Goal: Task Accomplishment & Management: Manage account settings

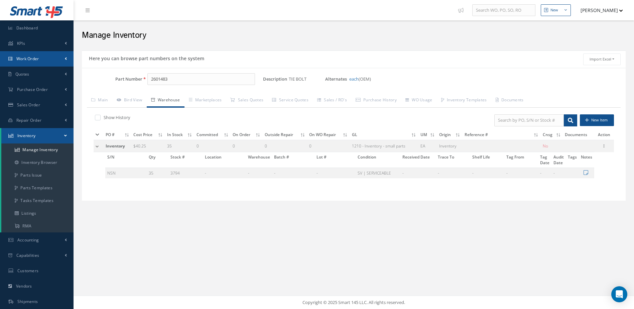
click at [43, 60] on link "Work Order" at bounding box center [36, 58] width 73 height 15
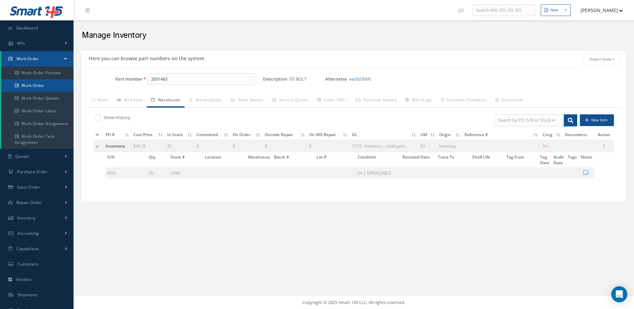
click at [47, 81] on link "Work Order" at bounding box center [37, 85] width 72 height 13
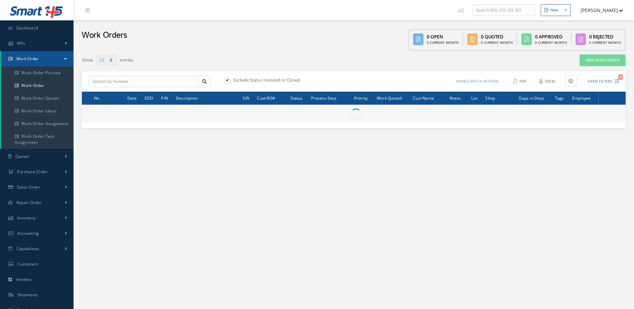
select select "25"
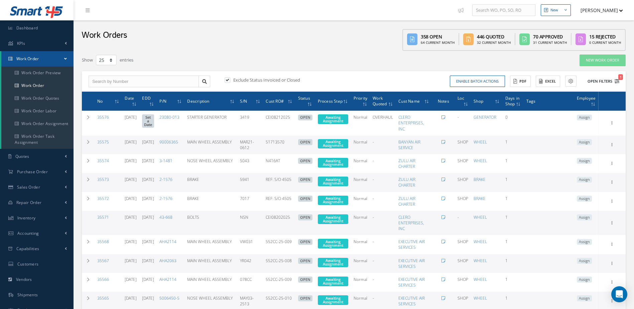
click at [618, 81] on icon "1" at bounding box center [616, 81] width 5 height 5
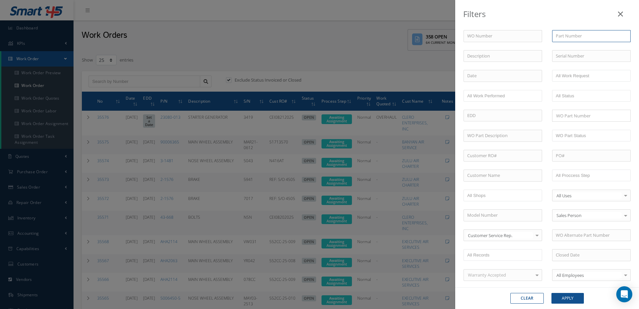
click at [564, 36] on input "text" at bounding box center [591, 36] width 78 height 12
click at [569, 48] on span "150SG122Q-4" at bounding box center [568, 48] width 26 height 6
type input "150SG122Q-4"
click at [572, 297] on button "Apply" at bounding box center [567, 298] width 32 height 11
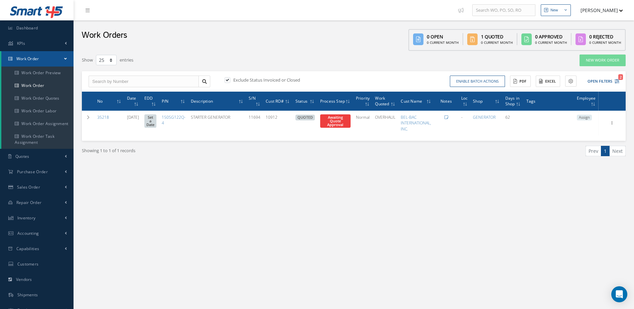
click at [230, 79] on label at bounding box center [231, 80] width 2 height 6
click at [229, 79] on input "checkbox" at bounding box center [226, 80] width 4 height 4
checkbox input "false"
click at [616, 79] on icon "1" at bounding box center [616, 81] width 5 height 5
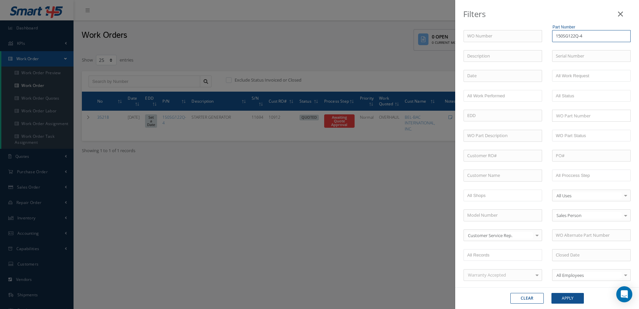
click at [585, 36] on input "150SG122Q-4" at bounding box center [591, 36] width 78 height 12
type input "150SG122Q"
click at [572, 297] on button "Apply" at bounding box center [567, 298] width 32 height 11
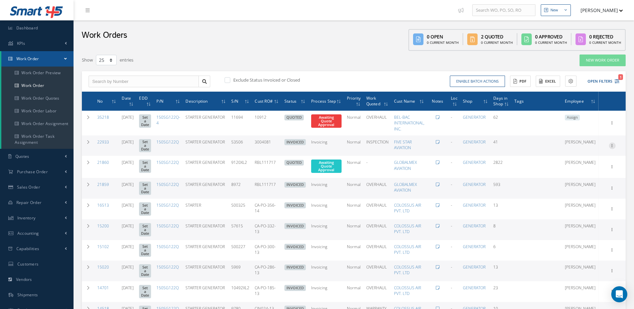
click at [614, 125] on icon at bounding box center [612, 122] width 7 height 5
click at [587, 157] on link "Edit" at bounding box center [581, 158] width 53 height 9
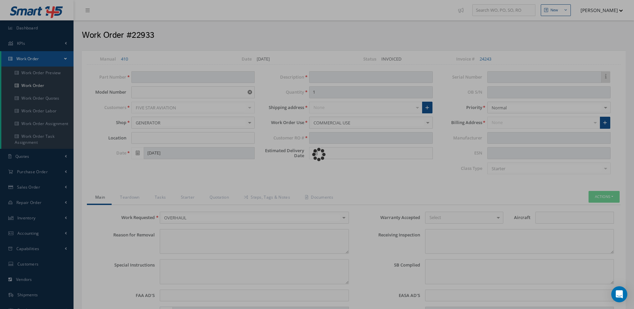
type input "150SG122Q"
type input "N/A"
type input "08/16/2018"
type input "STARTER GENERATOR"
type input "3004081"
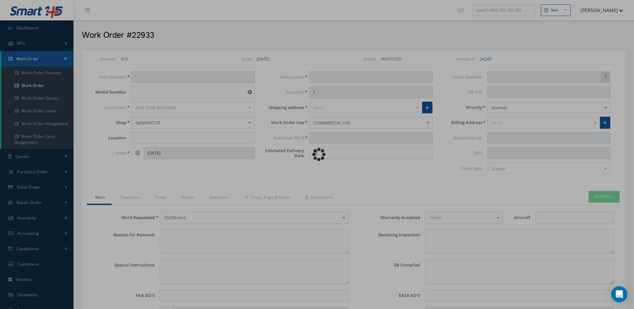
type input "53506"
type textarea "NONE"
type textarea "PLEASE SEE R.O. FOR DETAILS"
type input "NONE"
type textarea "NO VISUAL DAMAGE"
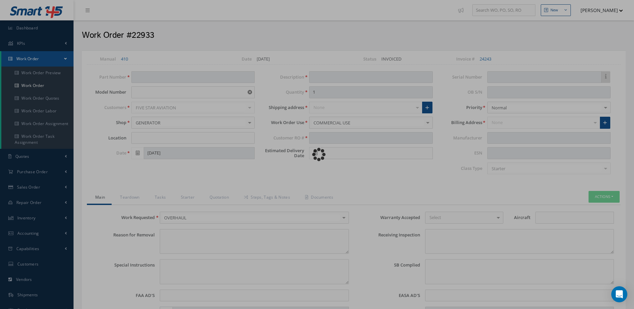
type input "09/26/2018"
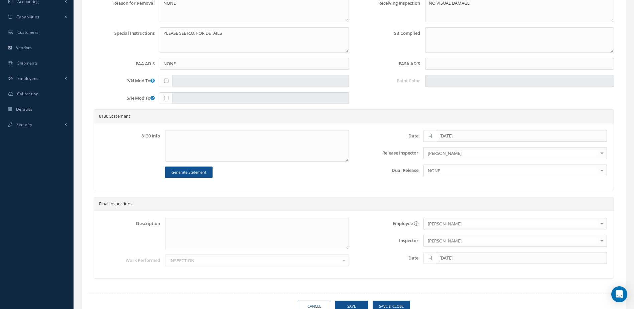
scroll to position [33, 0]
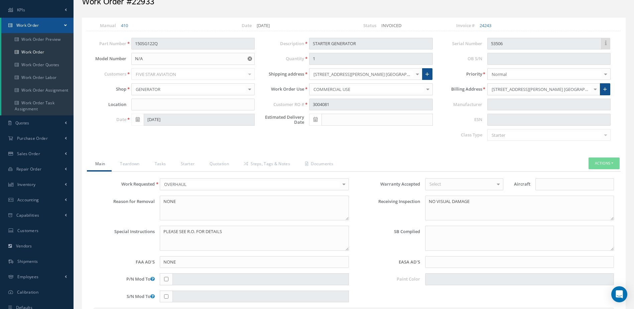
select select "25"
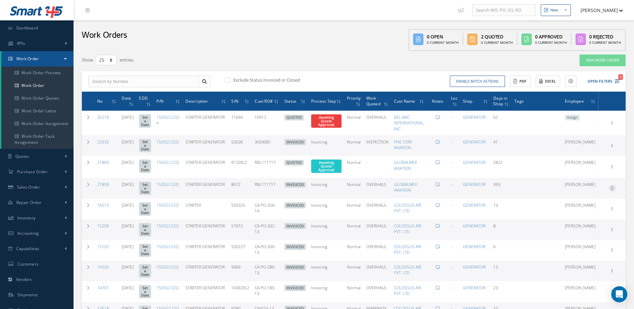
click at [612, 125] on icon at bounding box center [612, 122] width 7 height 5
click at [578, 201] on link "Edit" at bounding box center [581, 201] width 53 height 9
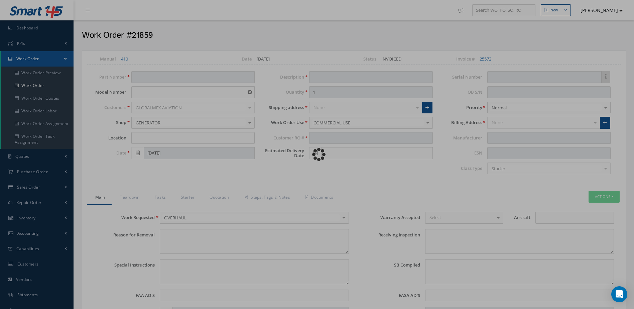
type input "150SG122Q"
type input "N/A"
type input "11/29/2017"
type input "STARTER GENERATOR"
type input "RBL111717"
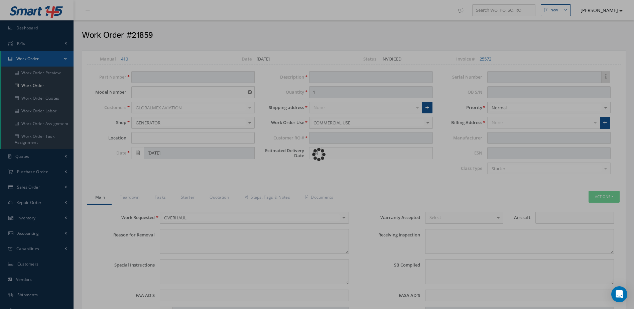
type input "8972"
type textarea "NONE"
type textarea "PLEASE SEE R.O. FOR DETAILS"
type input "NONE"
type textarea "NO VISUAL DAMAGE"
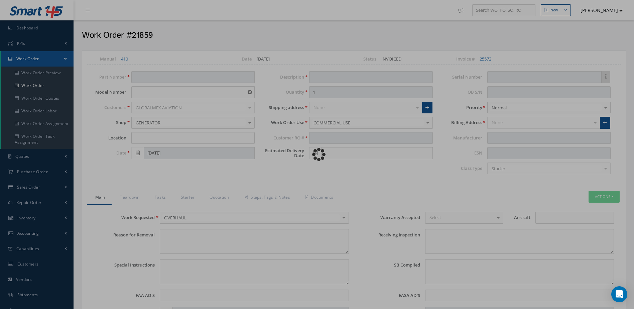
type textarea "ITEM OVERHAULED IN REFERENCE WITH CMM ATA TM101, REVISION 14, ISSUED 12/9/2009.…"
type input "07/15/2019"
type textarea "NO DEFECT NOTED"
type input "2.044"
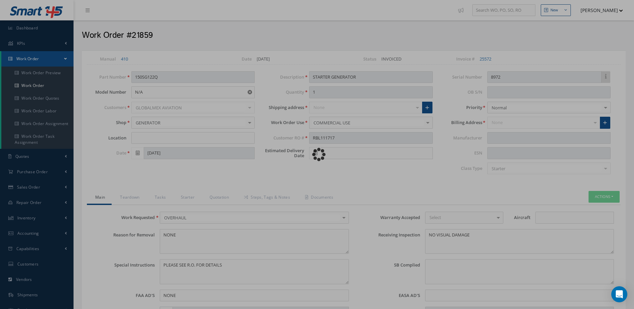
type input "2.044"
type input "N/A"
type input "05/29/2019"
type input "30"
type input "100-150"
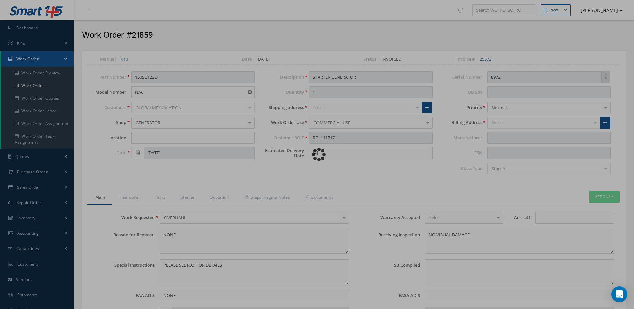
type input "150"
type input "9000"
type input "CCW"
type input "N/A"
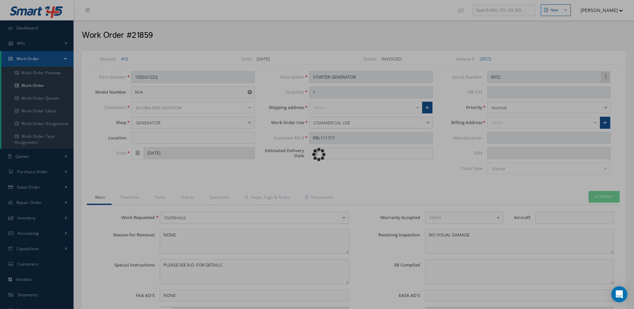
type input "132 F"
type input "40 HRS"
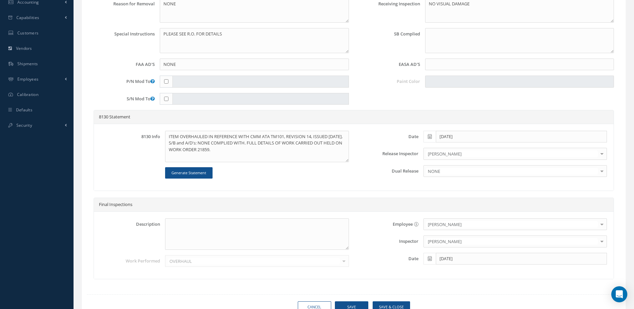
scroll to position [95, 0]
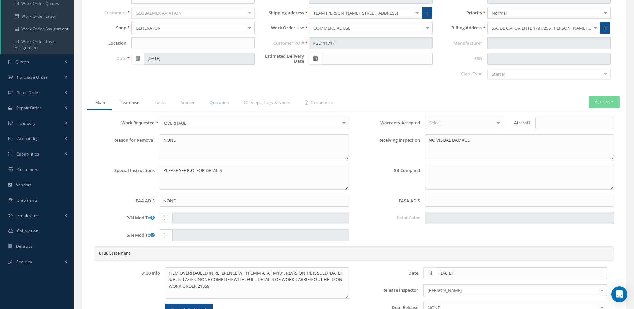
click at [133, 100] on link "Teardown" at bounding box center [129, 103] width 34 height 14
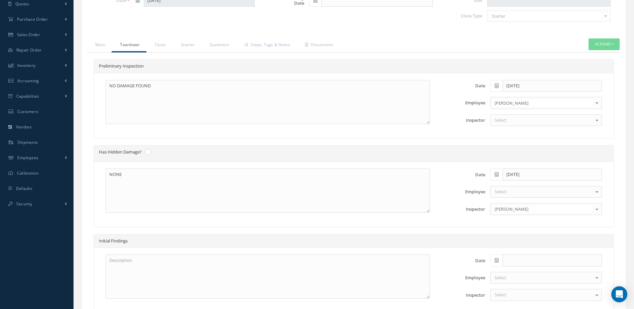
scroll to position [54, 0]
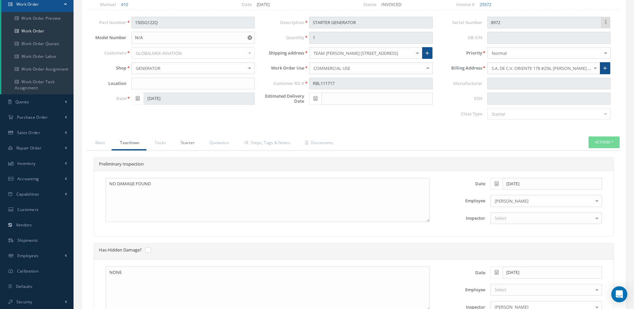
click at [185, 143] on link "Starter" at bounding box center [186, 143] width 29 height 14
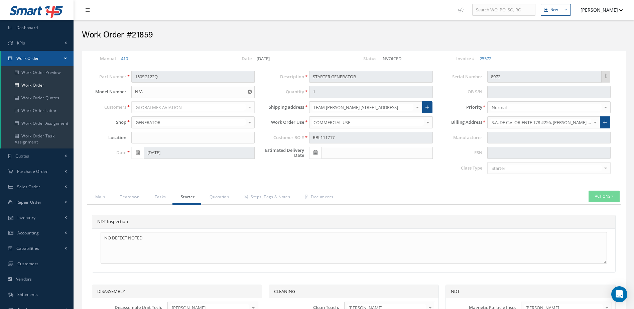
scroll to position [0, 0]
click at [97, 194] on link "Main" at bounding box center [99, 198] width 25 height 14
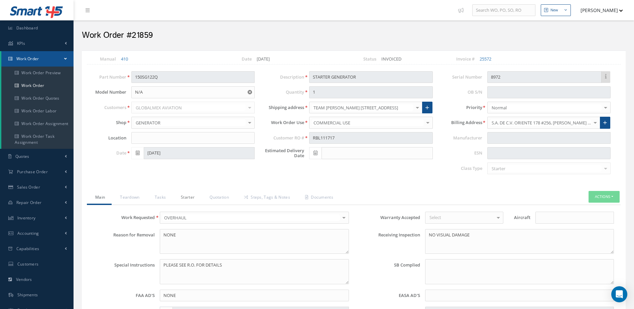
click at [187, 196] on link "Starter" at bounding box center [186, 198] width 29 height 14
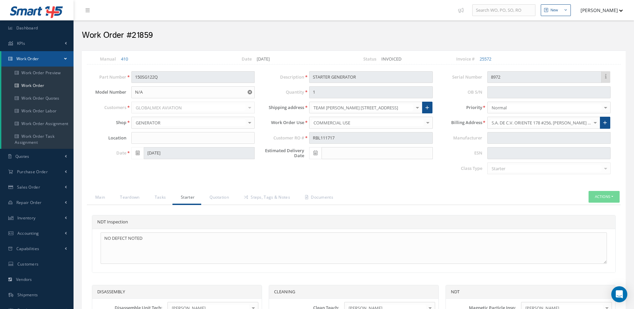
click at [190, 196] on link "Starter" at bounding box center [186, 198] width 29 height 14
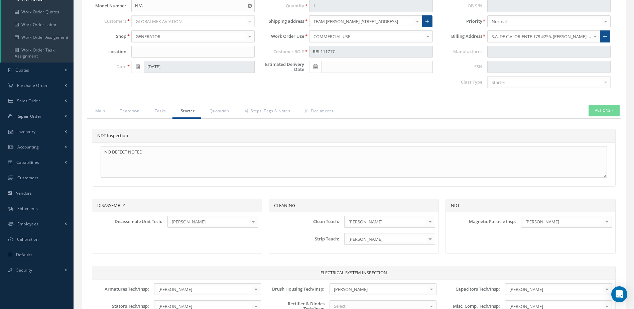
scroll to position [91, 0]
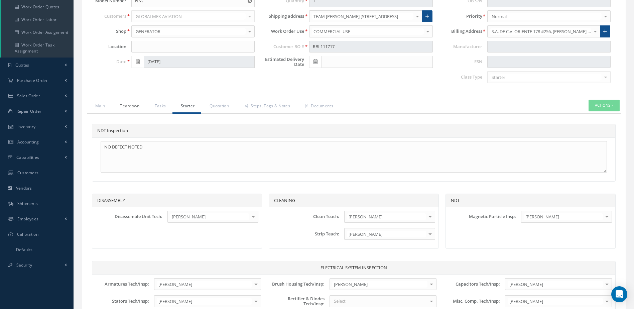
click at [132, 104] on link "Teardown" at bounding box center [129, 107] width 34 height 14
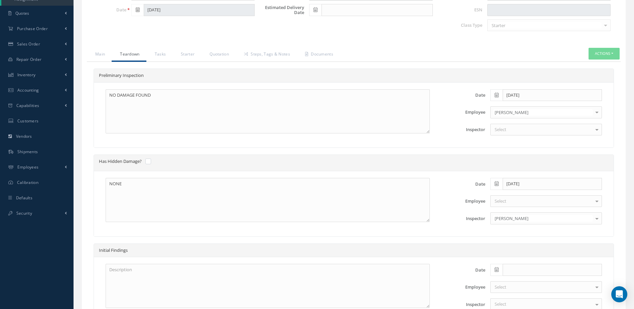
scroll to position [125, 0]
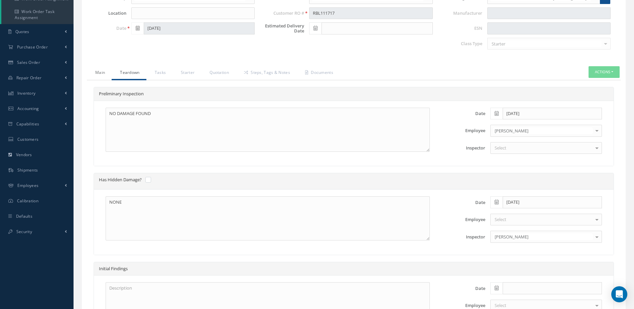
click at [107, 79] on div "Main Teardown Tasks Starter Quotation Steps, Tags & Notes Documents Actions Rev…" at bounding box center [353, 296] width 533 height 460
drag, startPoint x: 107, startPoint y: 79, endPoint x: 105, endPoint y: 73, distance: 6.3
click at [105, 73] on link "Main" at bounding box center [99, 73] width 25 height 14
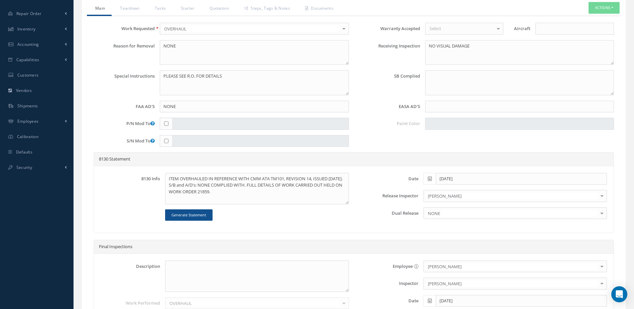
scroll to position [191, 0]
